Goal: Task Accomplishment & Management: Use online tool/utility

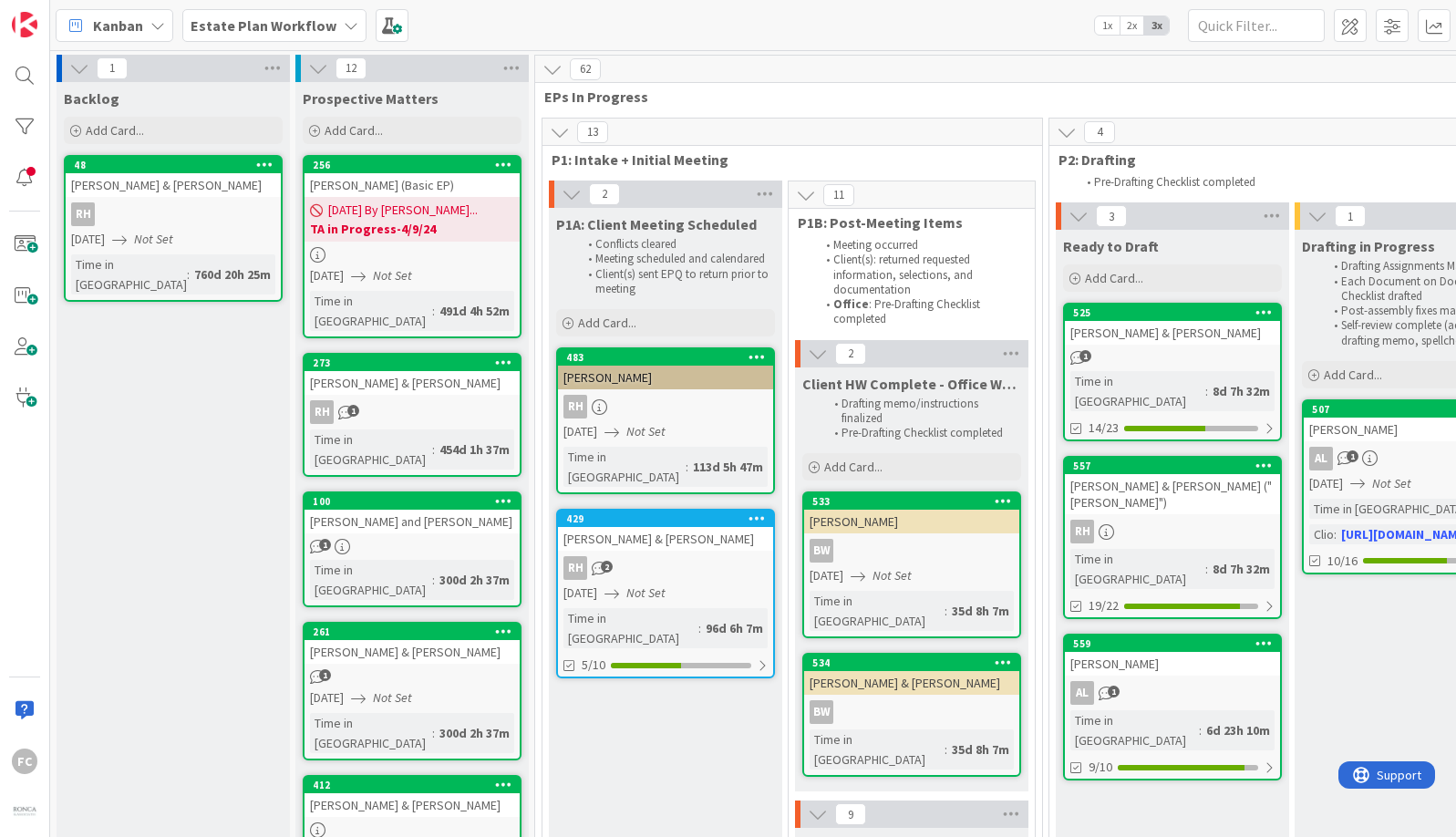
click at [309, 30] on b "Estate Plan Workflow" at bounding box center [263, 26] width 146 height 19
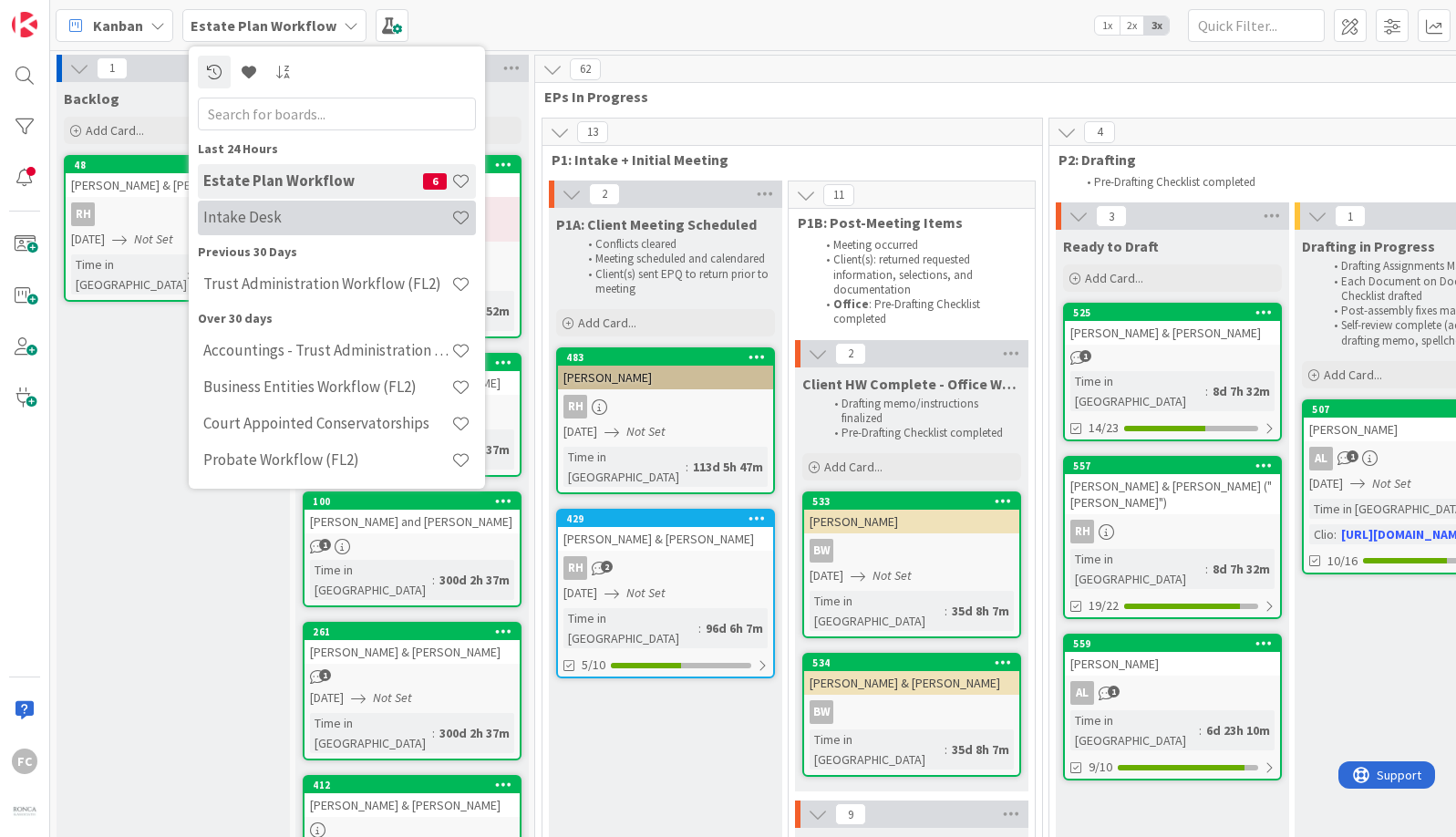
click at [353, 202] on div "Intake Desk" at bounding box center [337, 217] width 278 height 35
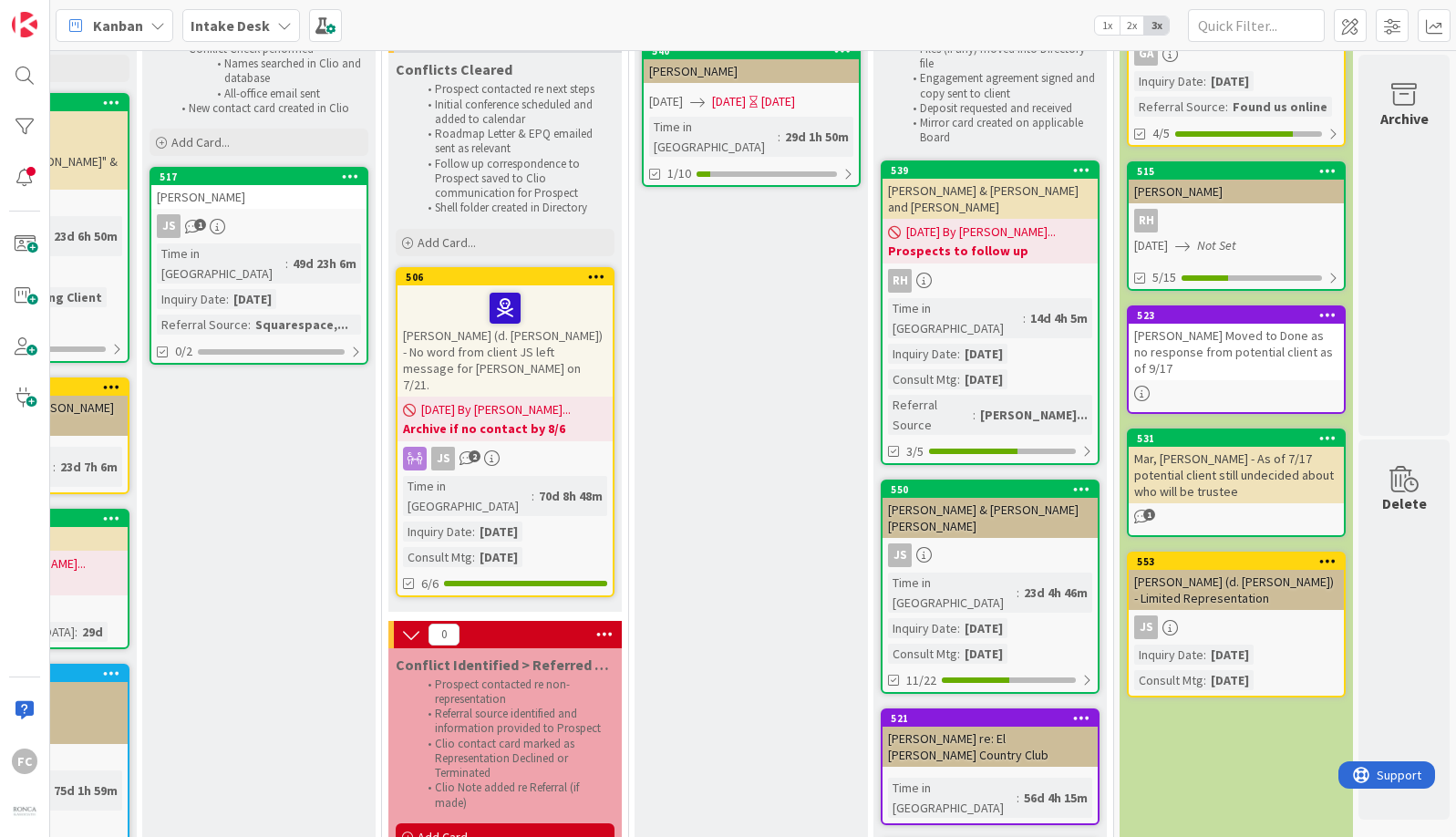
scroll to position [0, 174]
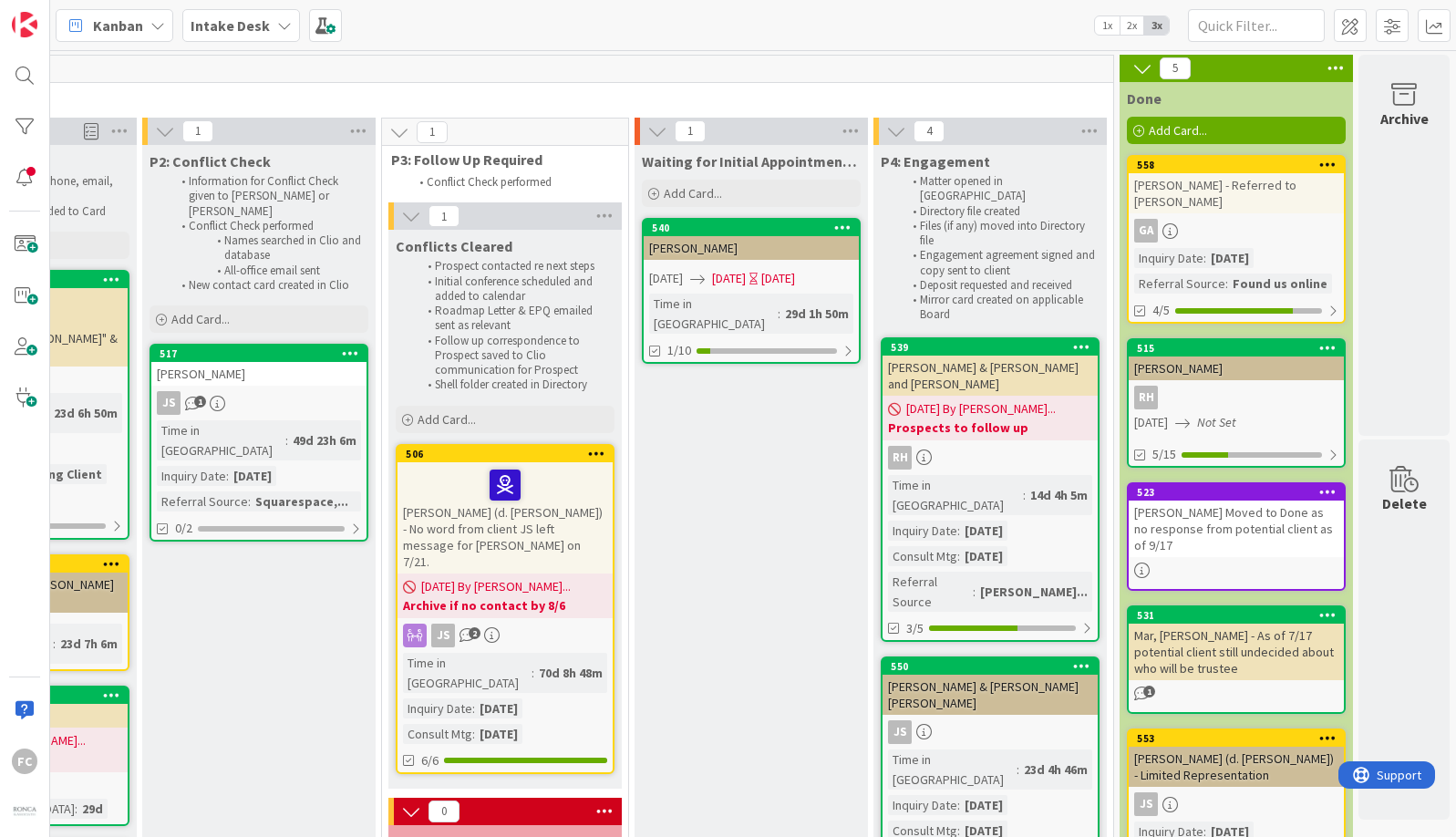
click at [673, 782] on div "Waiting for Initial Appointment/ Conference Add Card... 540 Canvel, Peter 08/12…" at bounding box center [751, 760] width 233 height 1232
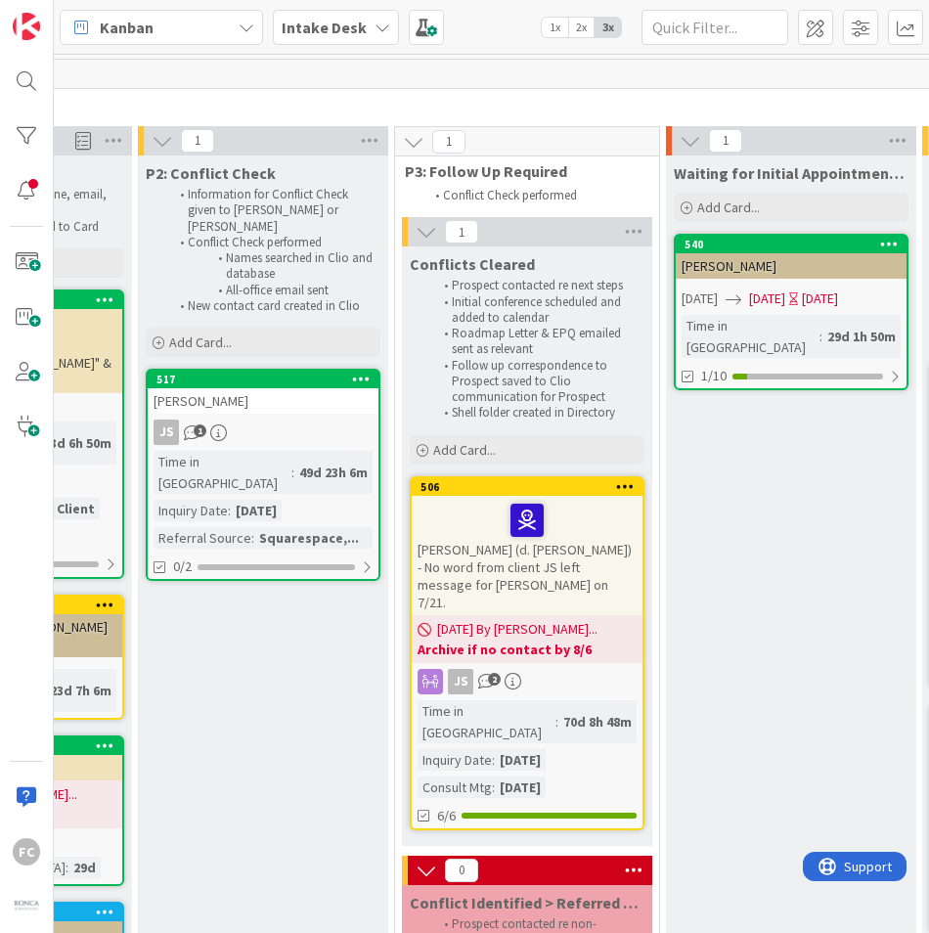
click at [795, 258] on div "Canvel, Peter" at bounding box center [791, 265] width 231 height 25
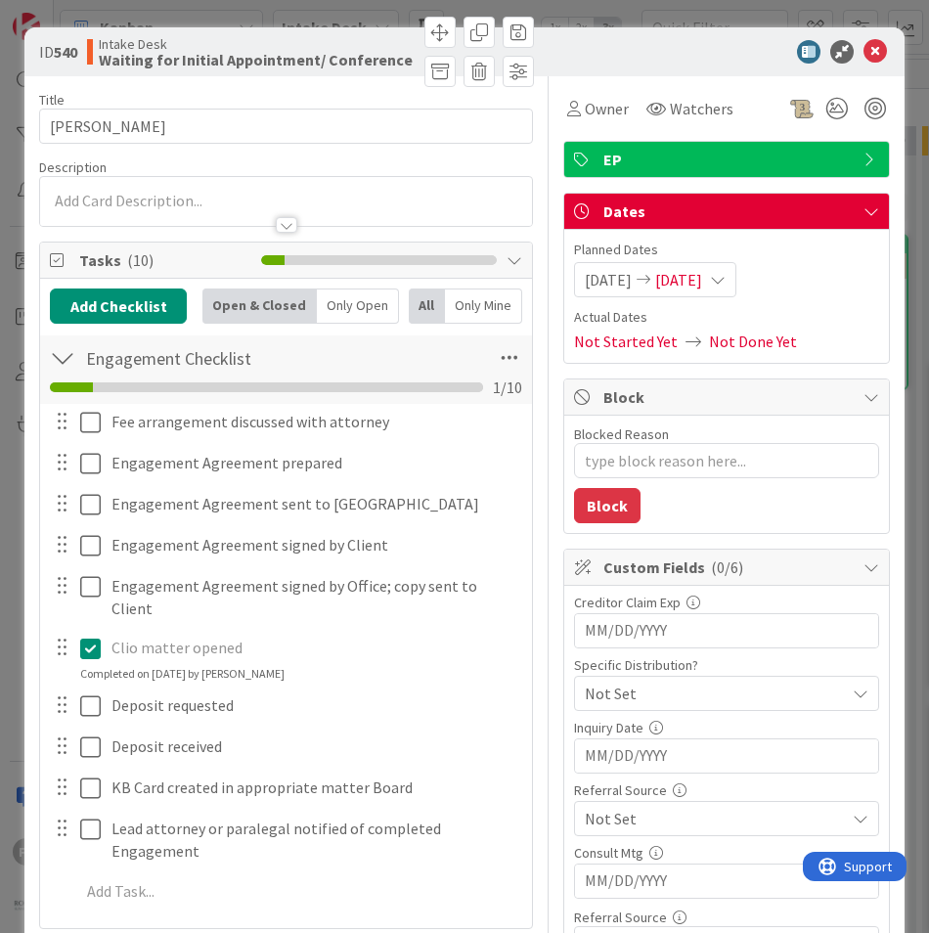
type textarea "x"
click at [873, 47] on icon at bounding box center [874, 51] width 23 height 23
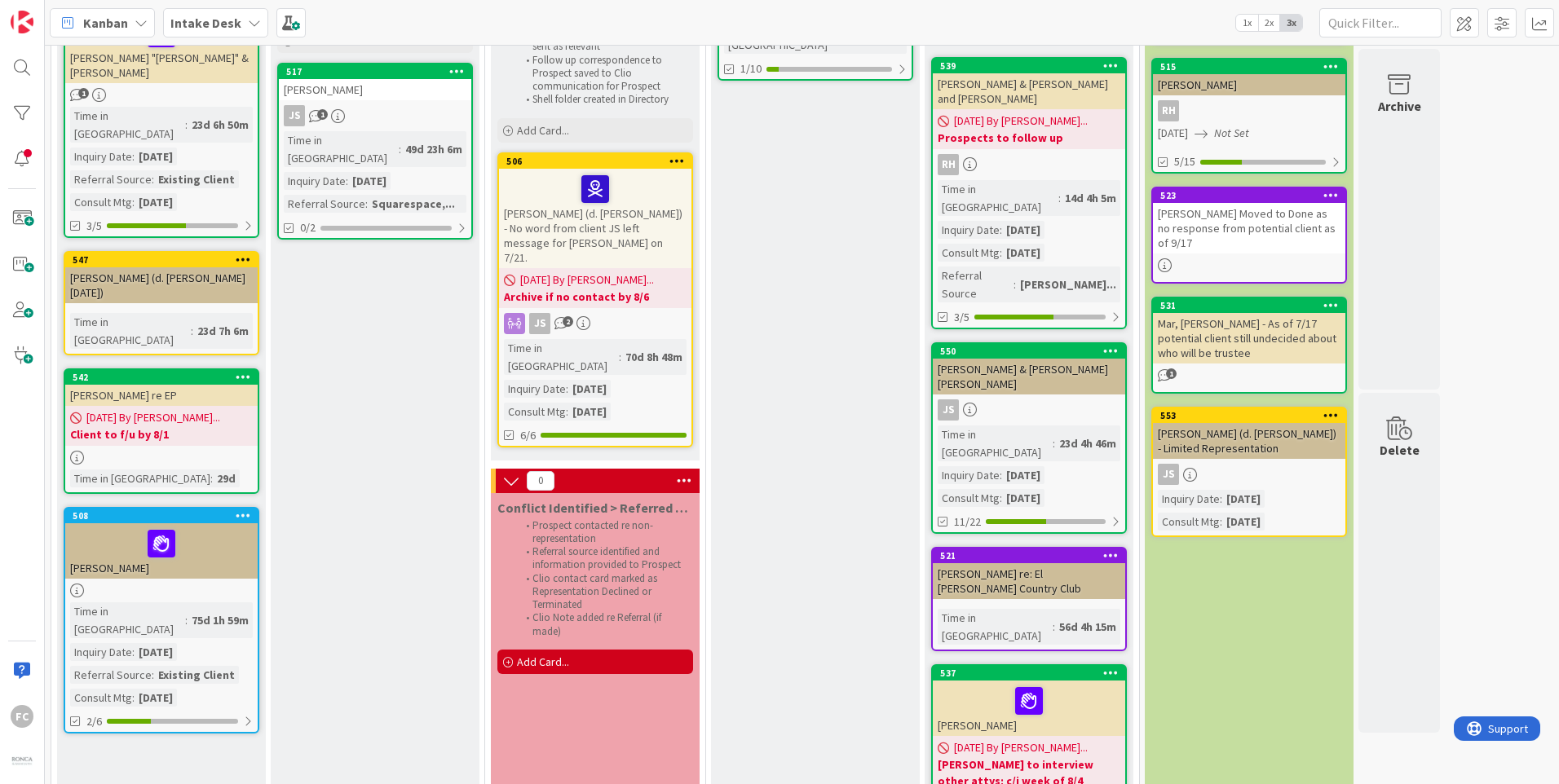
drag, startPoint x: 546, startPoint y: 167, endPoint x: 533, endPoint y: 183, distance: 20.6
click at [533, 183] on div at bounding box center [595, 188] width 183 height 34
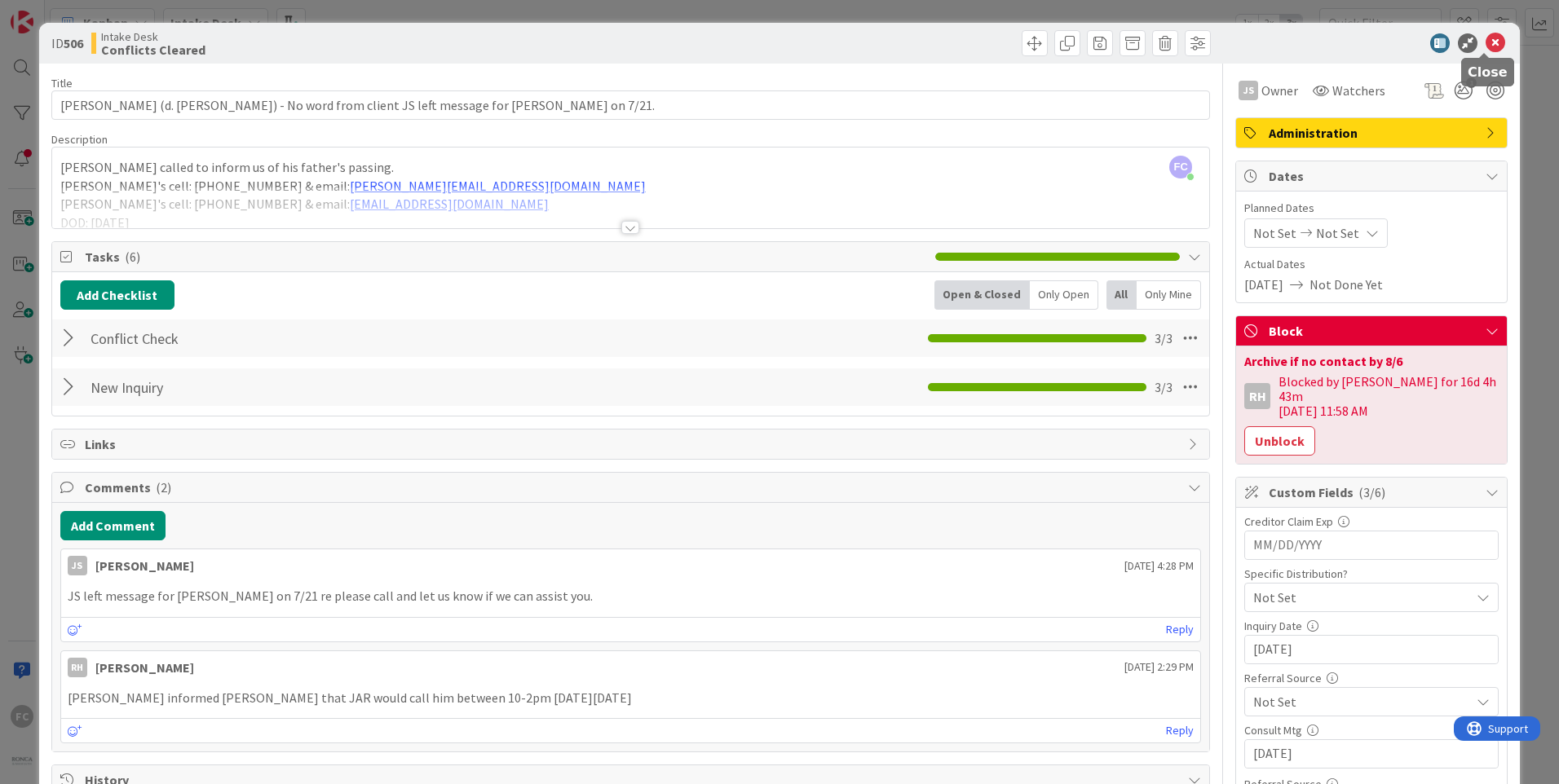
click at [1301, 48] on icon at bounding box center [1495, 43] width 19 height 19
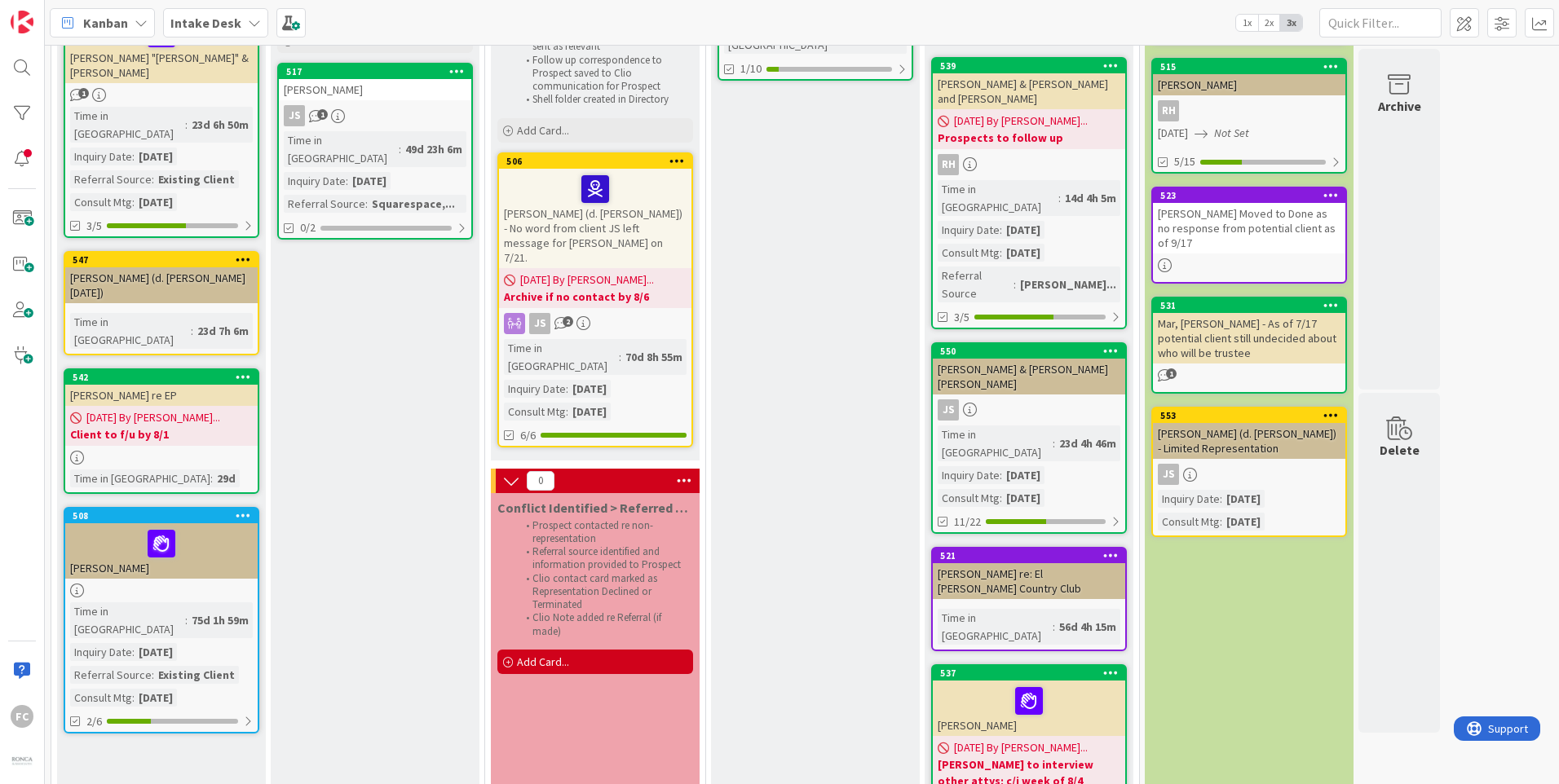
click at [734, 237] on div "Waiting for Initial Appointment/ Conference Add Card... 540 Canvel, Peter 08/12…" at bounding box center [815, 435] width 209 height 1101
